Goal: Complete application form

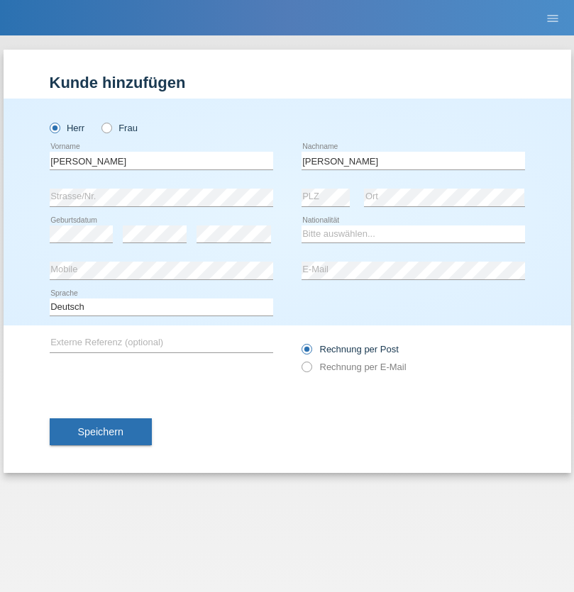
type input "[PERSON_NAME]"
select select "IT"
select select "C"
select select "10"
select select "12"
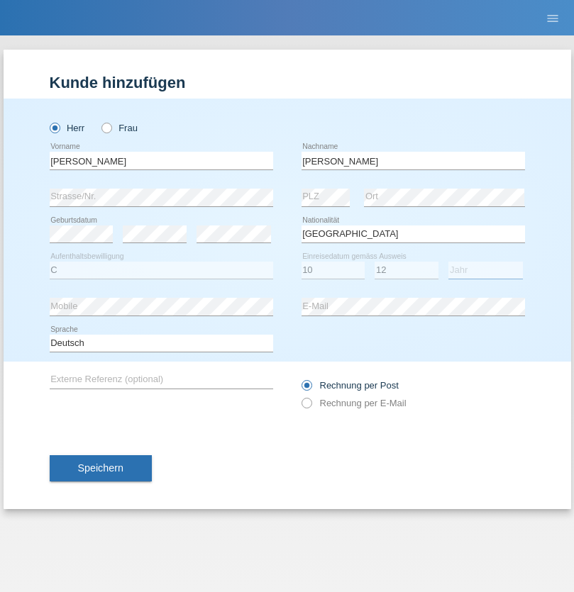
select select "2003"
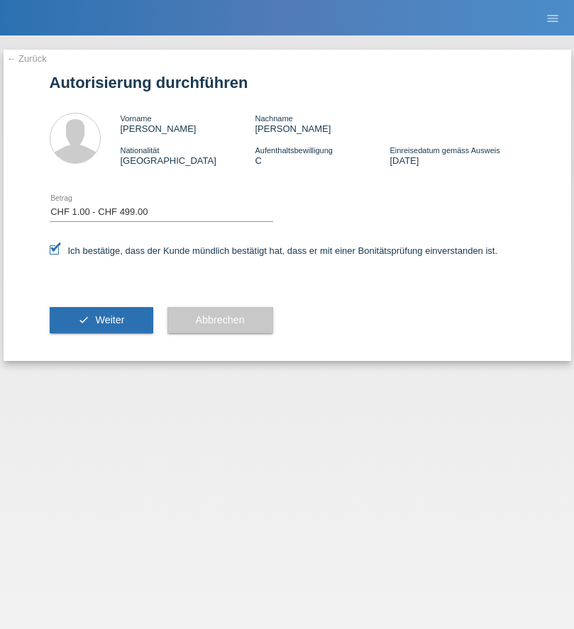
select select "1"
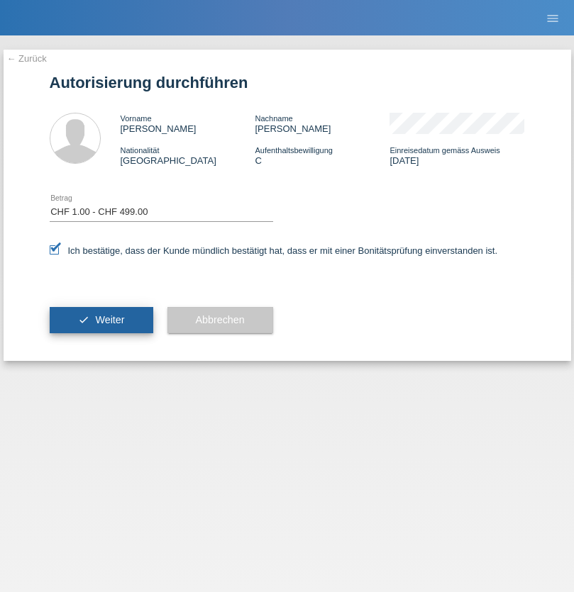
click at [101, 320] on span "Weiter" at bounding box center [109, 319] width 29 height 11
